Goal: Task Accomplishment & Management: Use online tool/utility

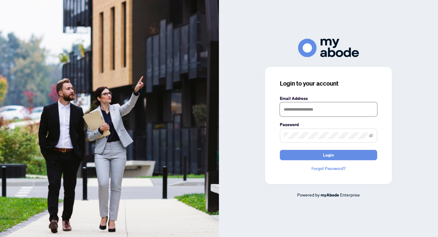
click at [294, 111] on input "text" at bounding box center [328, 109] width 97 height 14
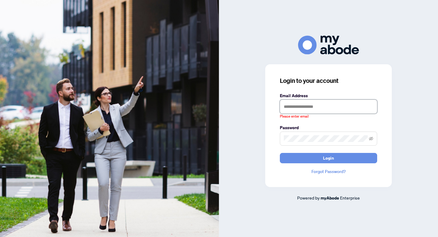
type input "**********"
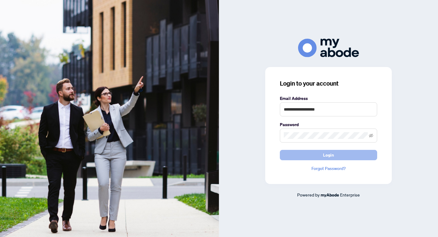
click at [318, 160] on button "Login" at bounding box center [328, 155] width 97 height 10
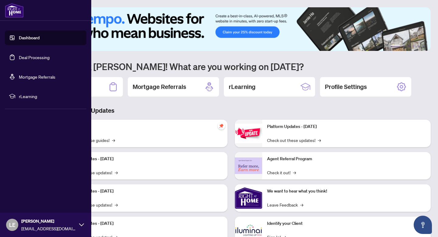
click at [19, 56] on link "Deal Processing" at bounding box center [34, 57] width 31 height 5
